Goal: Information Seeking & Learning: Learn about a topic

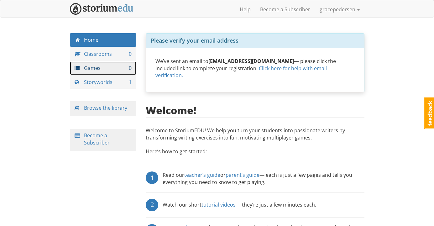
click at [101, 66] on link "Games 0" at bounding box center [103, 67] width 67 height 13
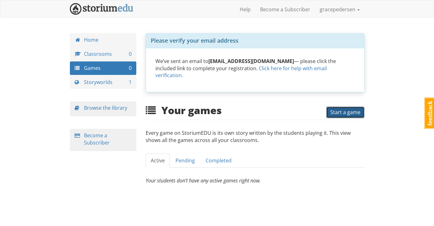
click at [344, 109] on span "Start a game" at bounding box center [346, 112] width 30 height 7
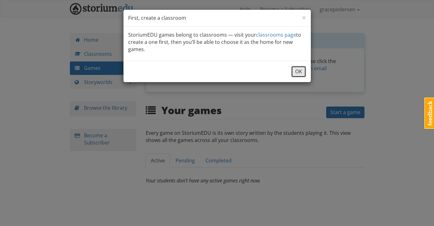
click at [300, 69] on button "OK" at bounding box center [298, 72] width 15 height 12
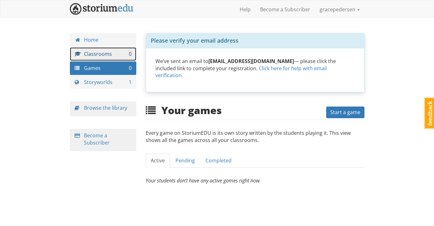
click at [120, 49] on link "Classrooms 0" at bounding box center [103, 53] width 67 height 13
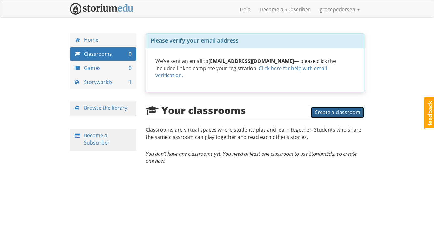
click at [335, 109] on button "Create a classroom" at bounding box center [338, 113] width 54 height 12
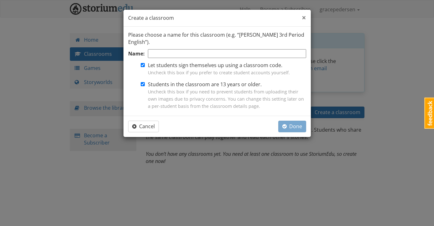
click at [305, 17] on span "×" at bounding box center [304, 17] width 4 height 10
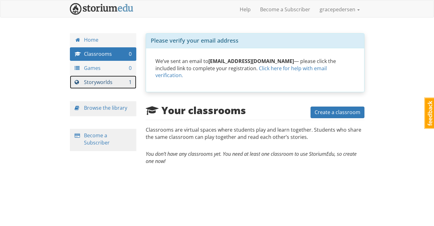
click at [103, 80] on link "Storyworlds 1" at bounding box center [103, 82] width 67 height 13
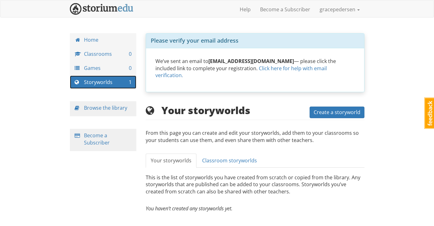
scroll to position [1, 0]
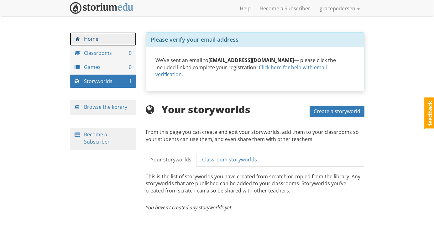
click at [94, 42] on link "Home" at bounding box center [103, 38] width 67 height 13
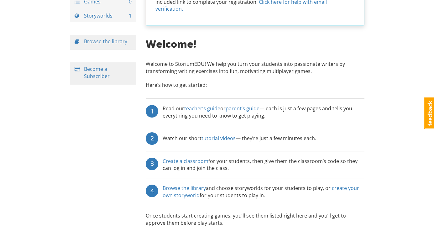
scroll to position [82, 0]
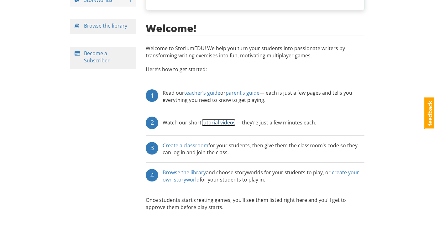
click at [214, 119] on link "tutorial videos" at bounding box center [219, 122] width 34 height 7
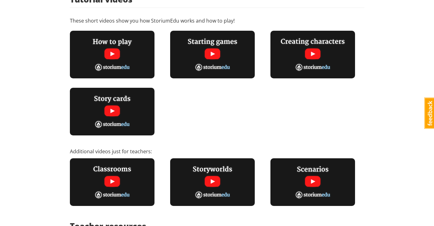
scroll to position [82, 0]
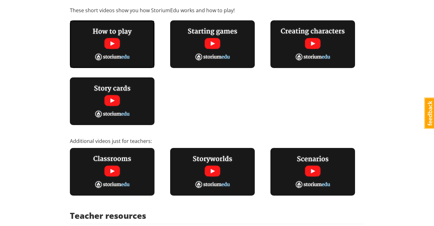
click at [110, 39] on img at bounding box center [112, 44] width 85 height 48
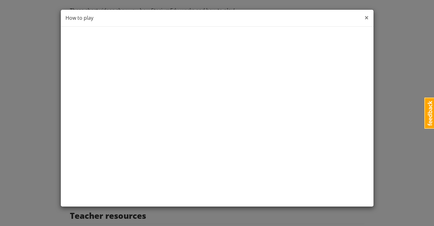
click at [365, 16] on span "×" at bounding box center [367, 17] width 4 height 10
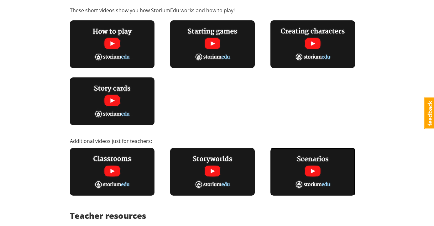
click at [318, 176] on img at bounding box center [313, 172] width 85 height 48
